Goal: Information Seeking & Learning: Learn about a topic

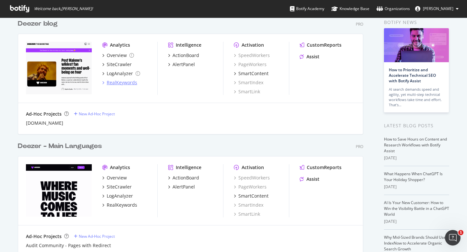
scroll to position [35, 0]
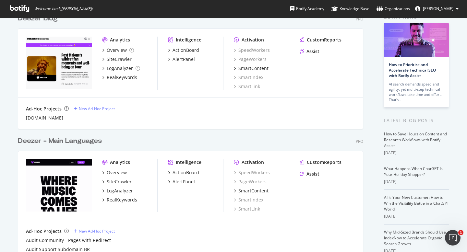
click at [87, 140] on div "Deezer - Main Languages" at bounding box center [60, 141] width 84 height 9
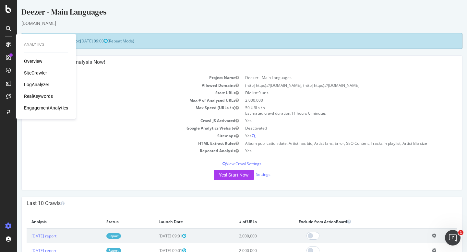
click at [36, 84] on div "LogAnalyzer" at bounding box center [36, 84] width 25 height 6
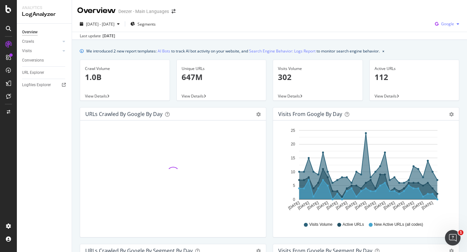
click at [441, 26] on span "Google" at bounding box center [447, 24] width 13 height 6
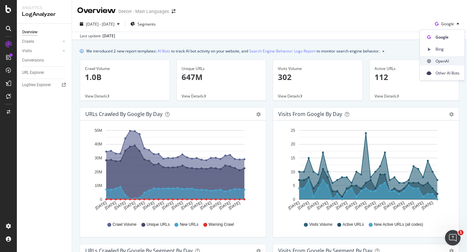
click at [436, 61] on span "OpenAI" at bounding box center [448, 61] width 24 height 6
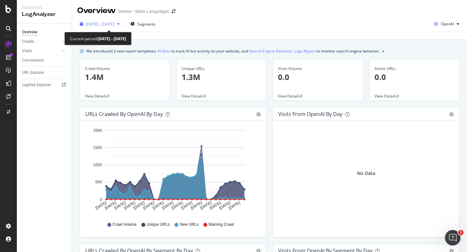
click at [115, 22] on span "[DATE] - [DATE]" at bounding box center [100, 24] width 29 height 6
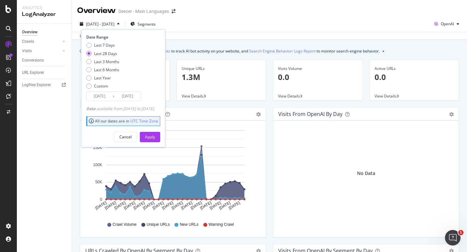
click at [108, 65] on div "Last 7 Days Last 28 Days Last 3 Months Last 6 Months Last Year Custom" at bounding box center [102, 66] width 33 height 49
click at [109, 64] on div "Last 3 Months" at bounding box center [106, 62] width 25 height 6
type input "[DATE]"
click at [155, 134] on div "Apply" at bounding box center [150, 137] width 10 height 6
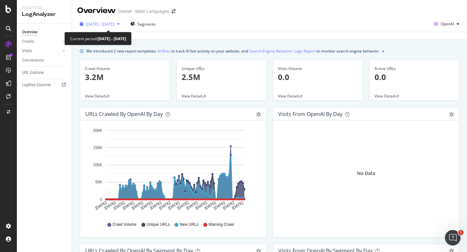
click at [115, 22] on span "[DATE] - [DATE]" at bounding box center [100, 24] width 29 height 6
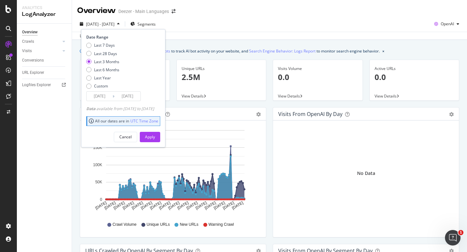
click at [129, 96] on input "[DATE]" at bounding box center [128, 96] width 26 height 9
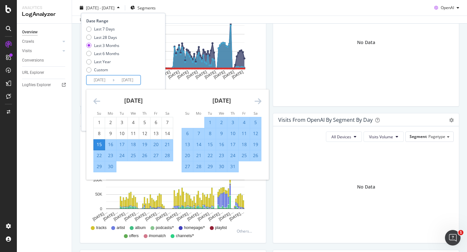
scroll to position [131, 0]
click at [103, 146] on div "15" at bounding box center [99, 144] width 11 height 6
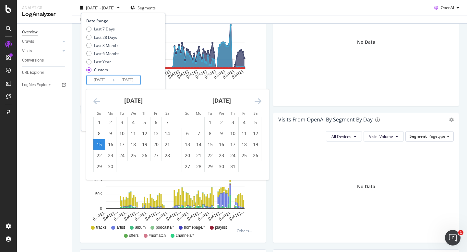
click at [122, 76] on input "[DATE]" at bounding box center [128, 80] width 26 height 9
click at [259, 104] on icon "Move forward to switch to the next month." at bounding box center [258, 101] width 7 height 8
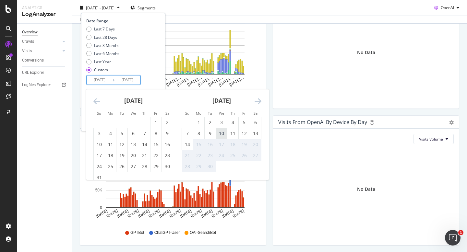
scroll to position [262, 0]
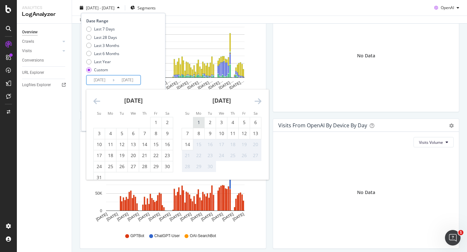
click at [200, 121] on div "1" at bounding box center [198, 122] width 11 height 6
type input "[DATE]"
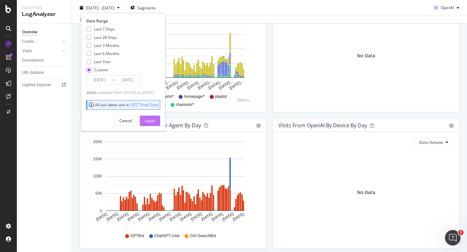
click at [155, 124] on div "Apply" at bounding box center [150, 121] width 10 height 10
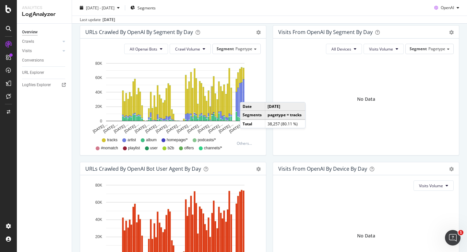
scroll to position [214, 0]
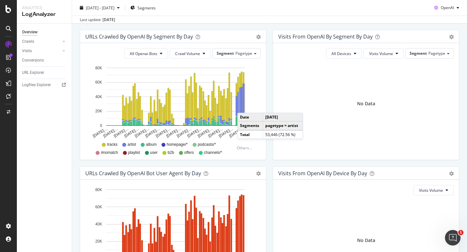
click at [91, 147] on div "tracks artist album homepage/* podcasts/* #nomatch playlist user b2b offers cha…" at bounding box center [162, 148] width 146 height 15
click at [76, 141] on div "We introduced 2 new report templates: AI Bots to track AI bot activity on your …" at bounding box center [269, 75] width 395 height 501
click at [94, 46] on div "All Openai Bots Crawl Volume Segment Pagetype Hold CMD (⌘) while clicking to fi…" at bounding box center [173, 101] width 186 height 117
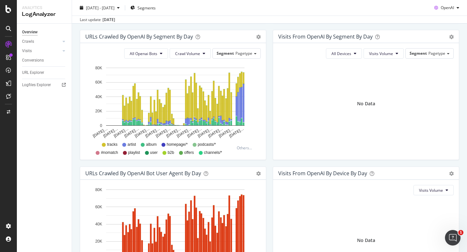
scroll to position [0, 0]
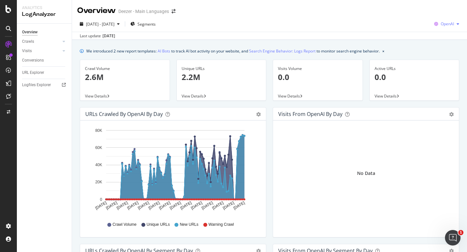
click at [457, 25] on icon "button" at bounding box center [458, 24] width 3 height 4
click at [440, 69] on div "Other AI Bots" at bounding box center [441, 72] width 45 height 9
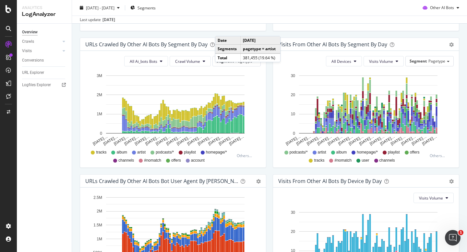
scroll to position [199, 0]
